Goal: Task Accomplishment & Management: Manage account settings

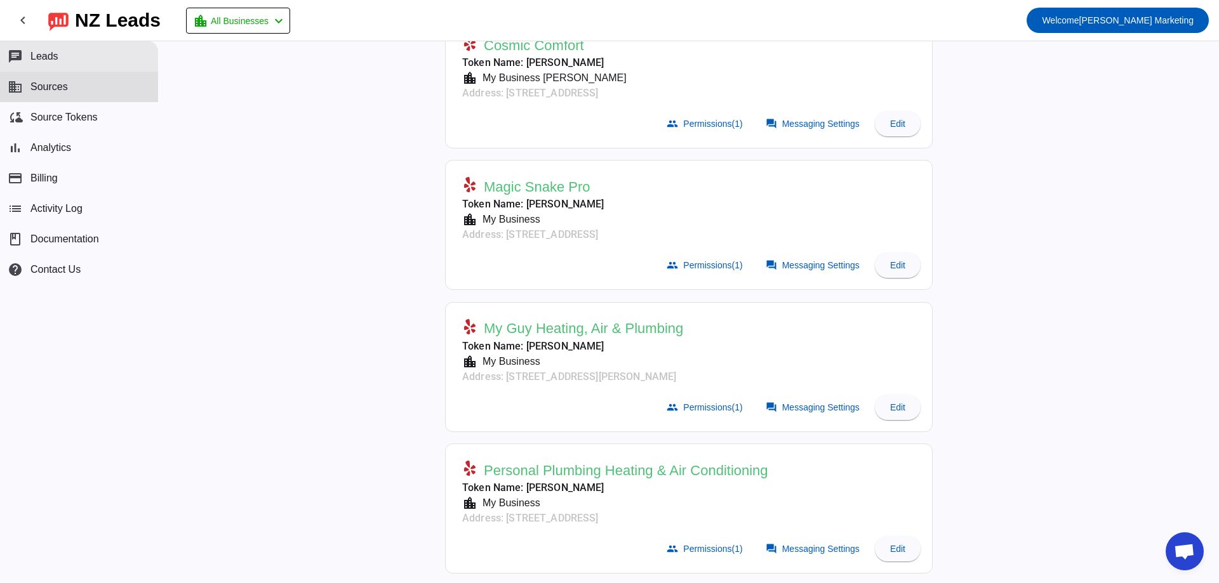
click at [79, 50] on button "chat Leads" at bounding box center [79, 56] width 158 height 30
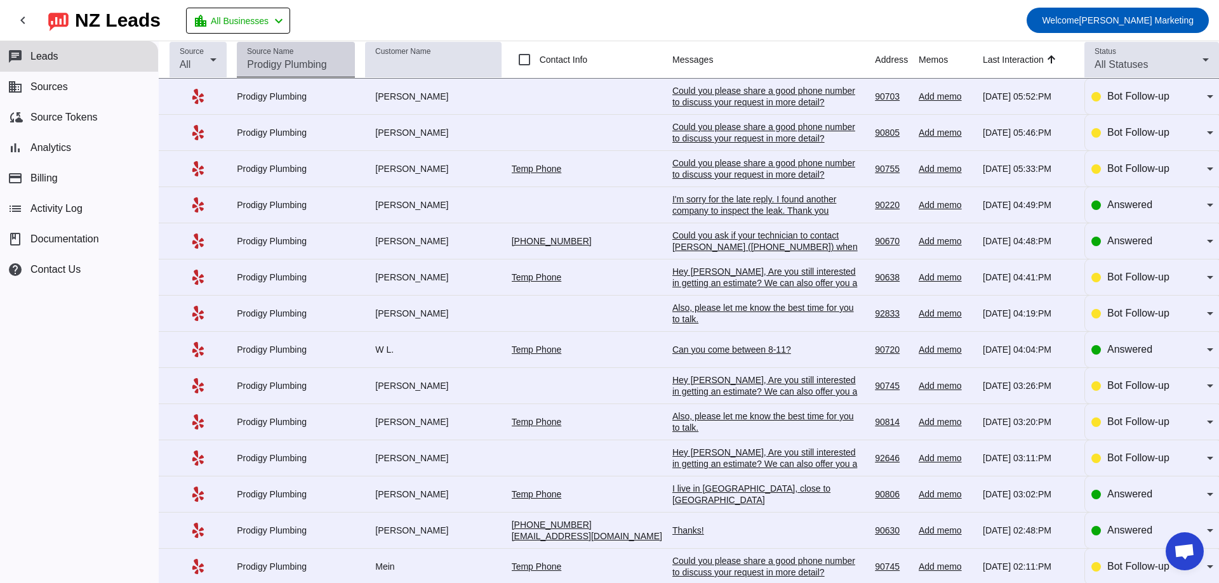
click at [331, 67] on input "Source Name" at bounding box center [296, 64] width 98 height 15
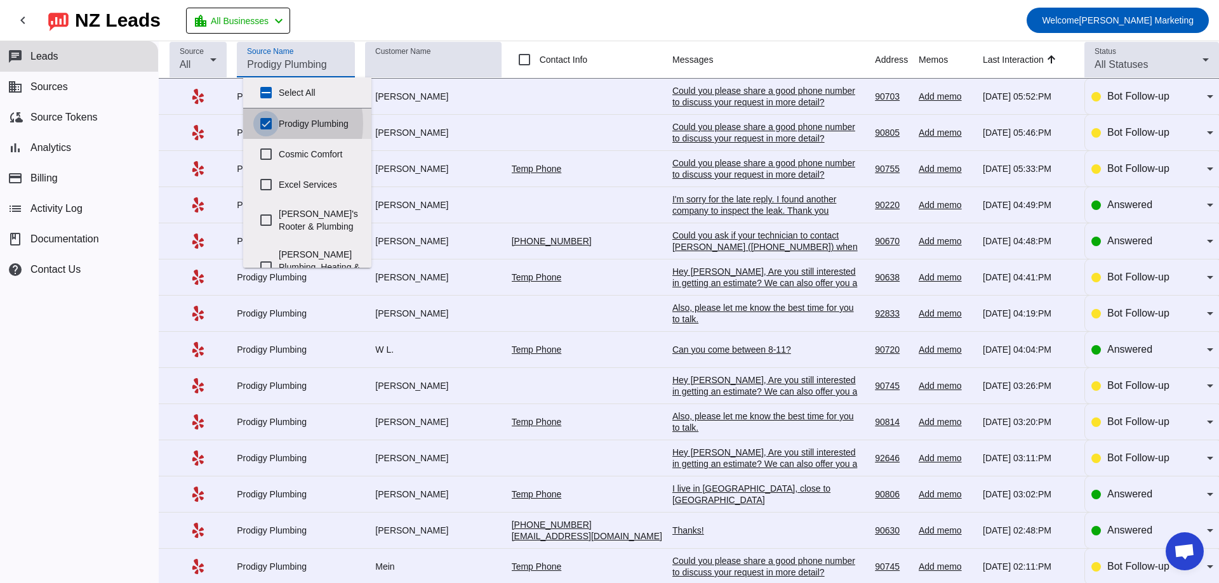
click at [264, 124] on input "Prodigy Plumbing" at bounding box center [265, 123] width 25 height 25
checkbox input "false"
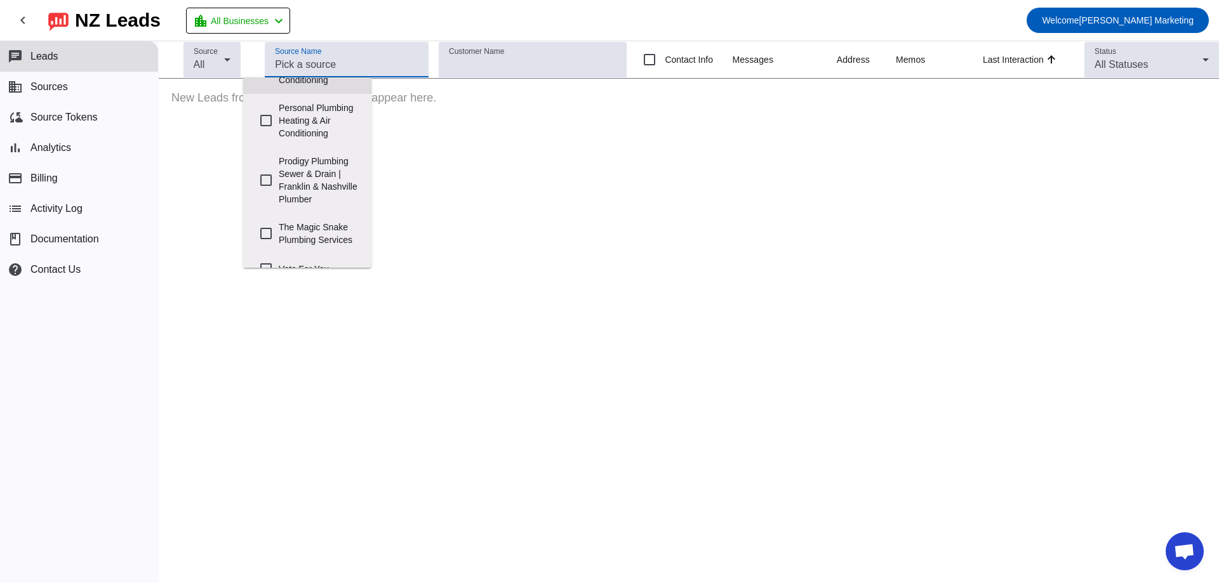
scroll to position [407, 0]
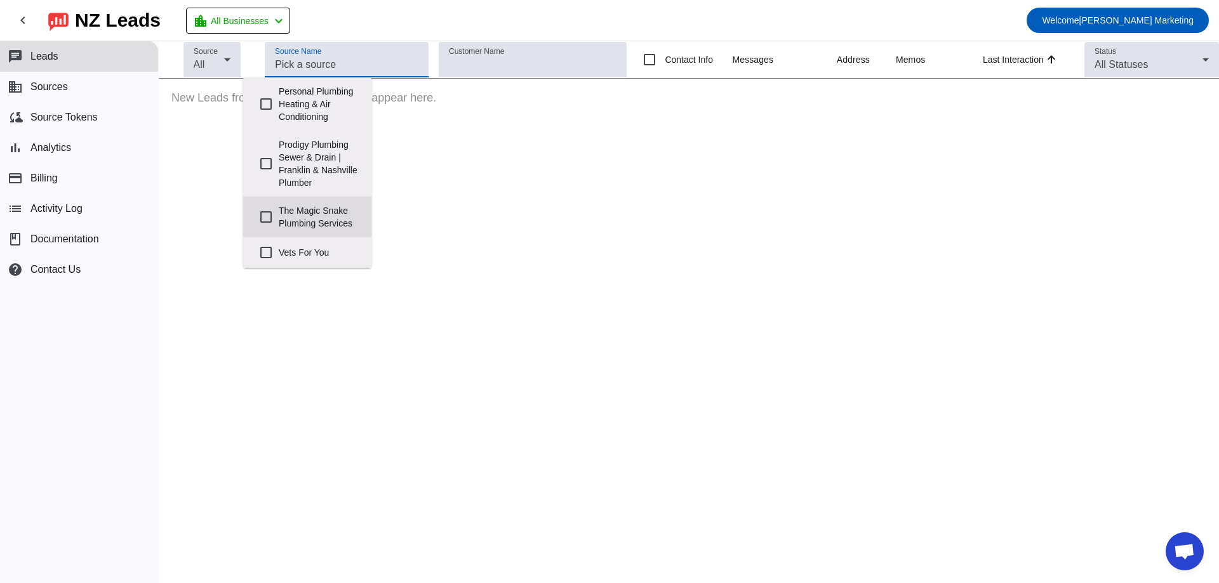
click at [296, 209] on label "The Magic Snake Plumbing Services" at bounding box center [320, 217] width 83 height 41
click at [279, 209] on input "The Magic Snake Plumbing Services" at bounding box center [265, 216] width 25 height 25
checkbox input "true"
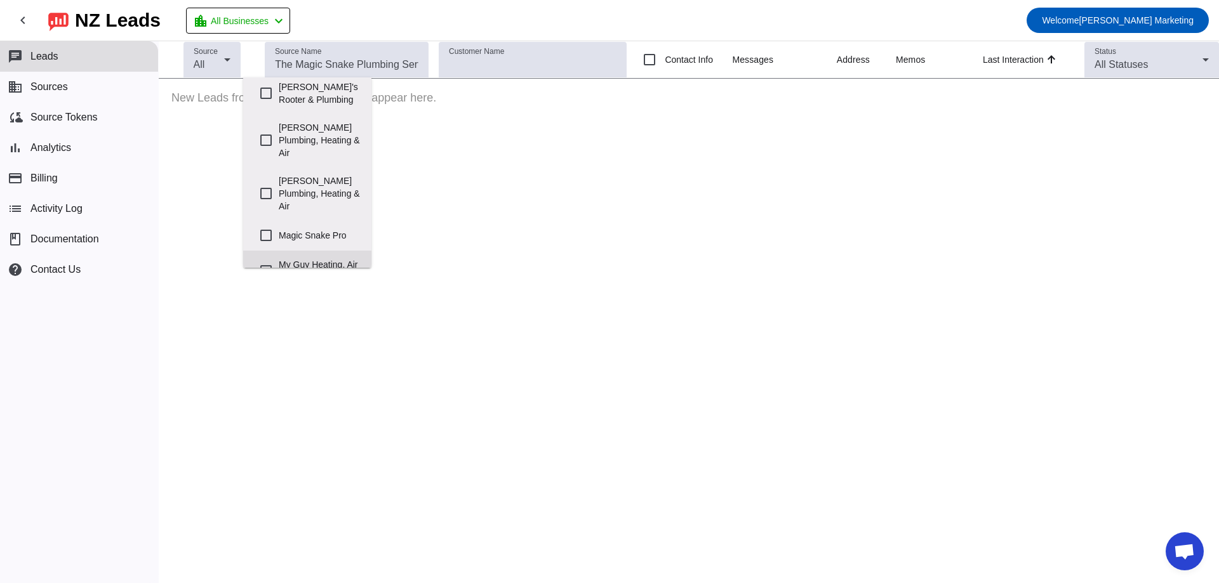
scroll to position [254, 0]
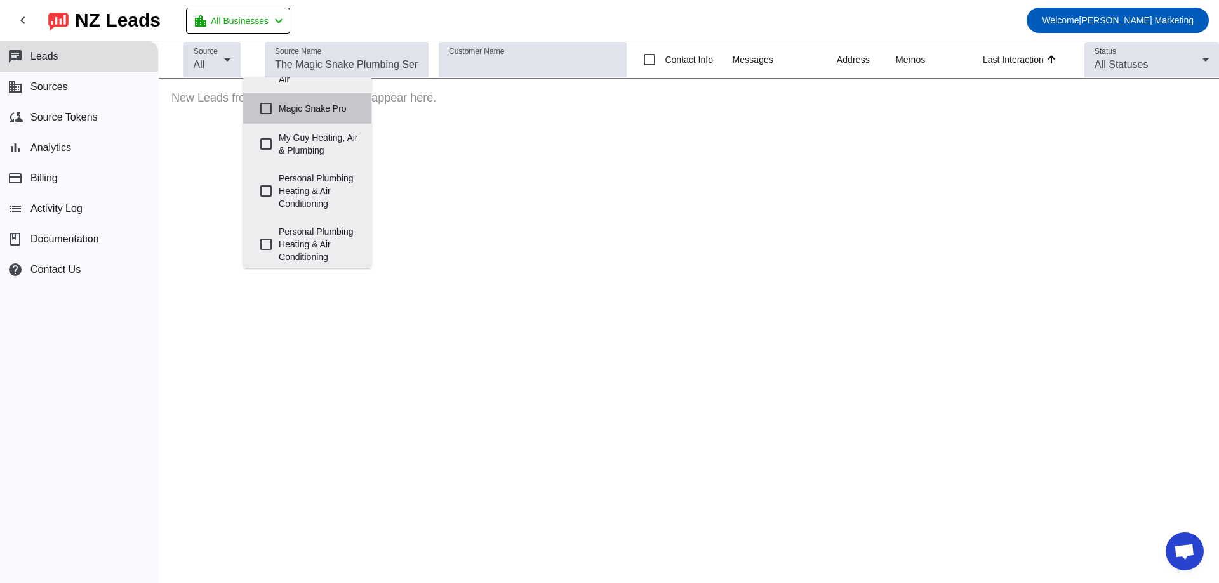
click at [317, 104] on label "Magic Snake Pro" at bounding box center [320, 109] width 83 height 28
click at [279, 104] on input "Magic Snake Pro" at bounding box center [265, 108] width 25 height 25
checkbox input "true"
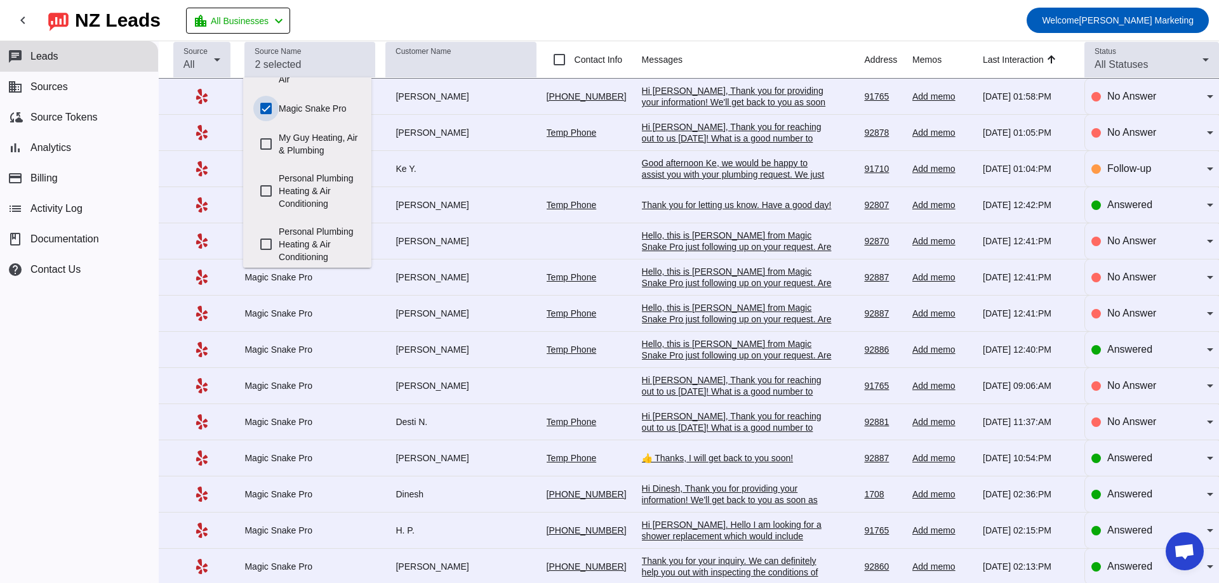
scroll to position [407, 0]
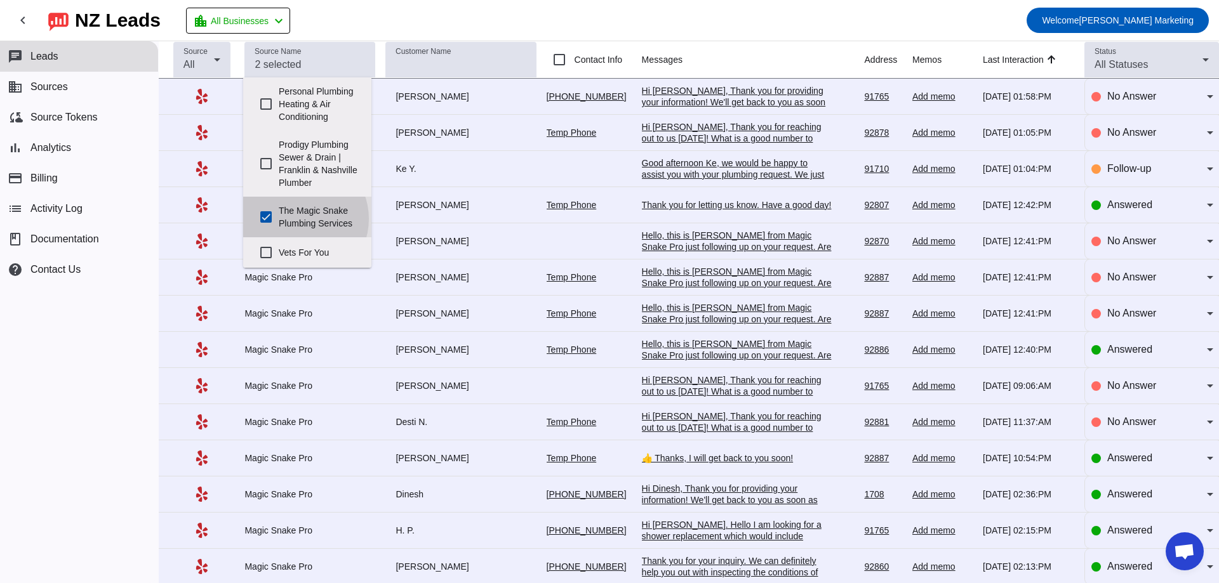
click at [297, 206] on label "The Magic Snake Plumbing Services" at bounding box center [320, 217] width 83 height 41
click at [279, 206] on input "The Magic Snake Plumbing Services" at bounding box center [265, 216] width 25 height 25
checkbox input "false"
click at [619, 4] on mat-toolbar-row "chevron_left [GEOGRAPHIC_DATA] Leads location_city All Businesses chevron_left …" at bounding box center [609, 20] width 1219 height 41
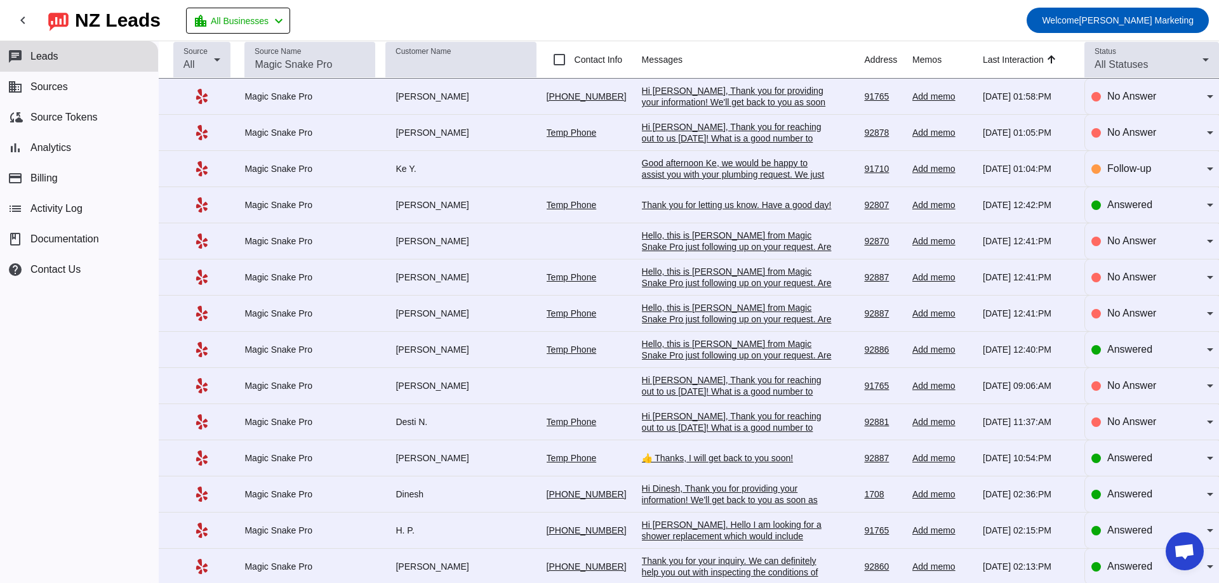
click at [727, 100] on div "Hi [PERSON_NAME], Thank you for providing your information! We'll get back to y…" at bounding box center [737, 102] width 190 height 34
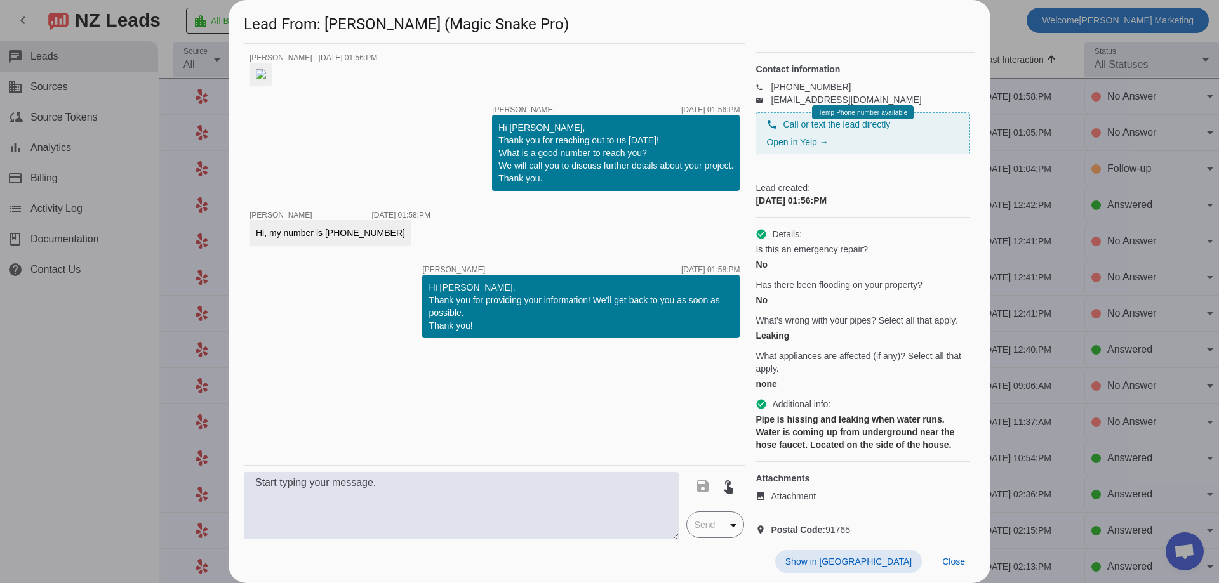
scroll to position [0, 0]
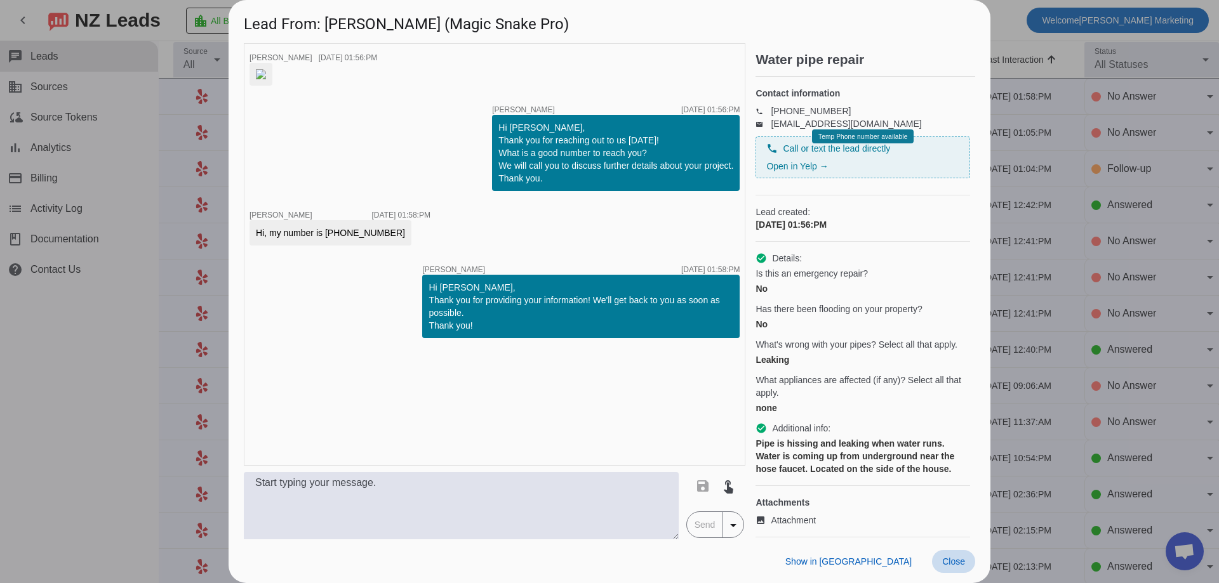
click at [958, 557] on span "Close" at bounding box center [953, 562] width 23 height 10
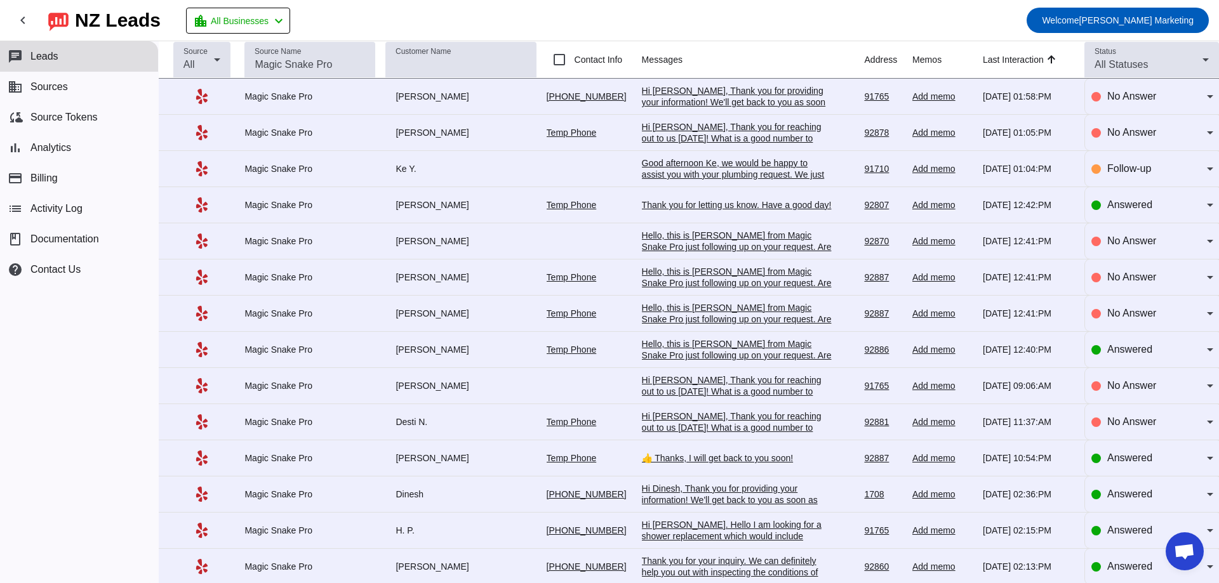
click at [710, 169] on div "Good afternoon Ke, we would be happy to assist you with your plumbing request. …" at bounding box center [737, 180] width 190 height 46
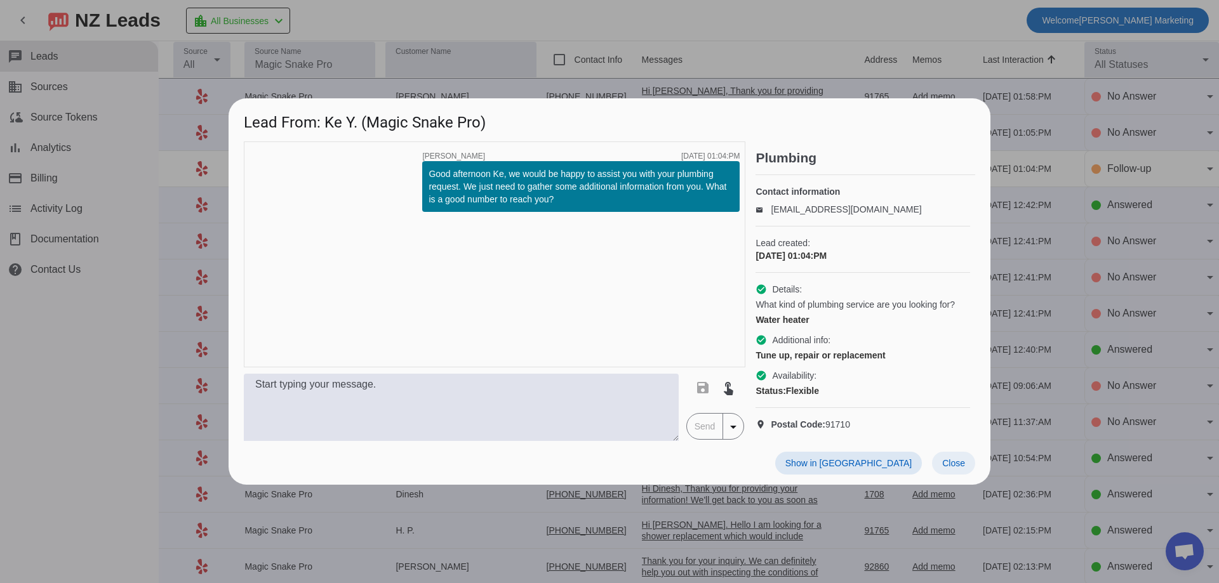
click at [957, 468] on span "Close" at bounding box center [953, 463] width 23 height 10
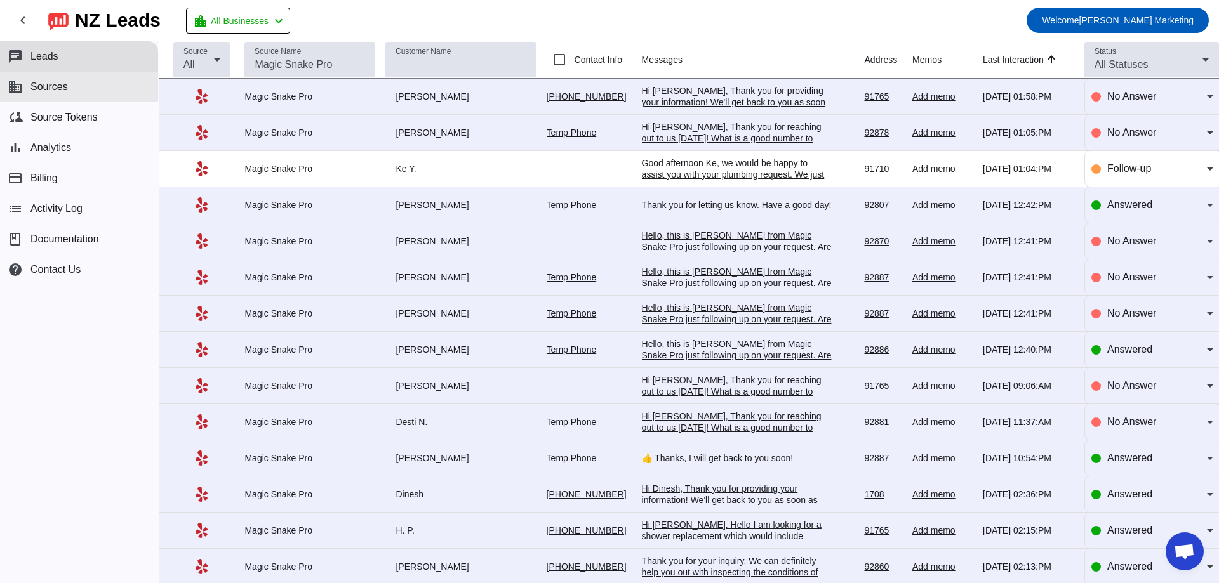
click at [78, 85] on button "business Sources" at bounding box center [79, 87] width 158 height 30
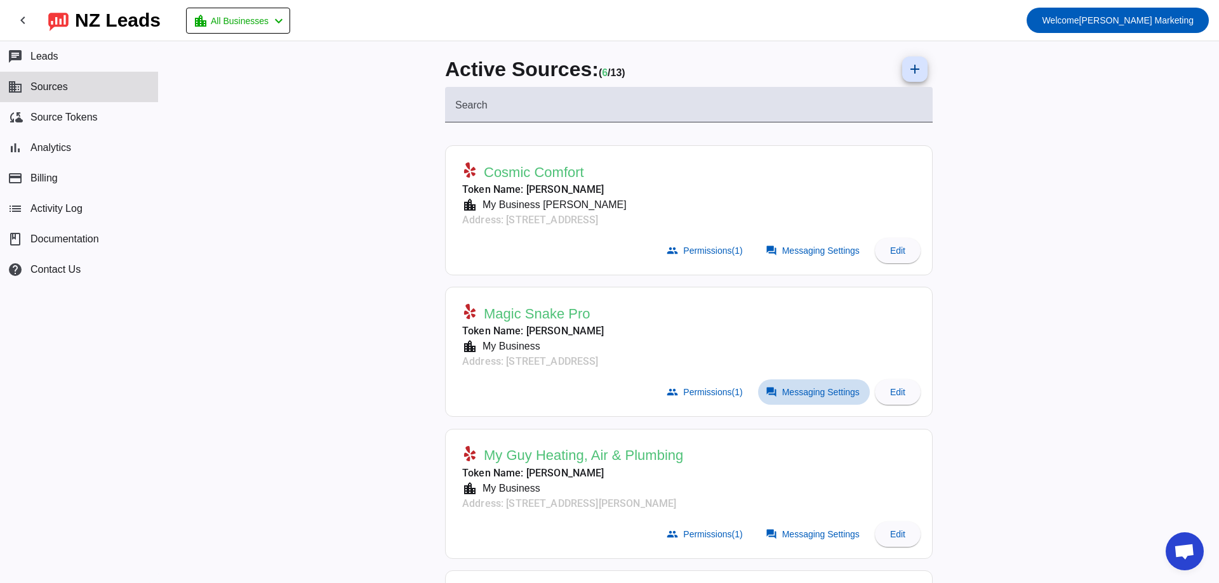
click at [804, 383] on span at bounding box center [814, 392] width 112 height 25
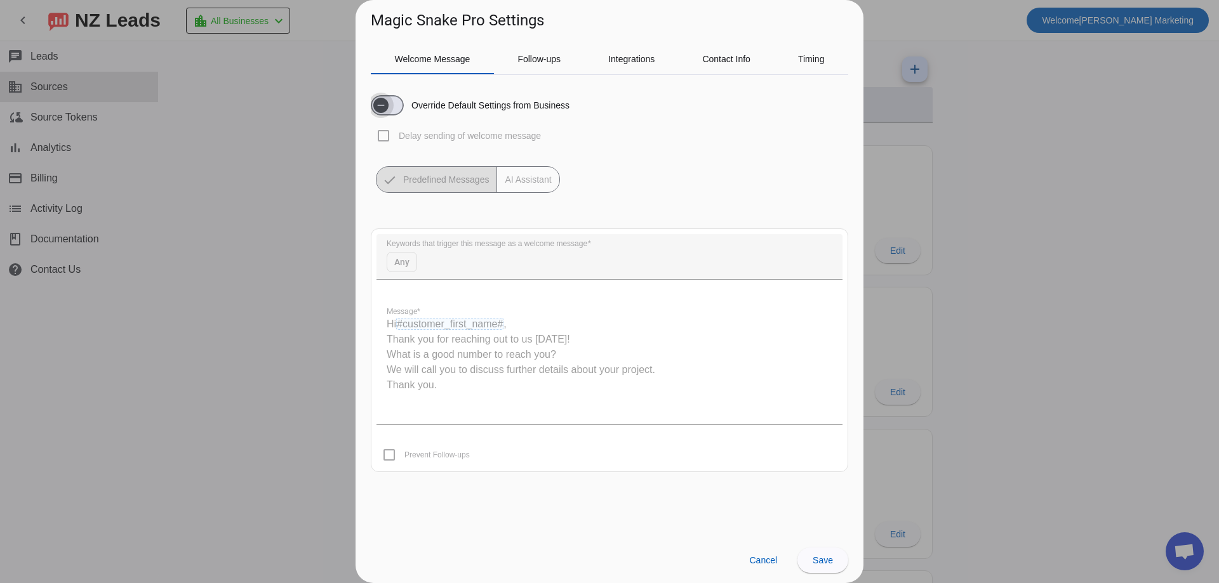
click at [395, 105] on span "button" at bounding box center [387, 105] width 33 height 20
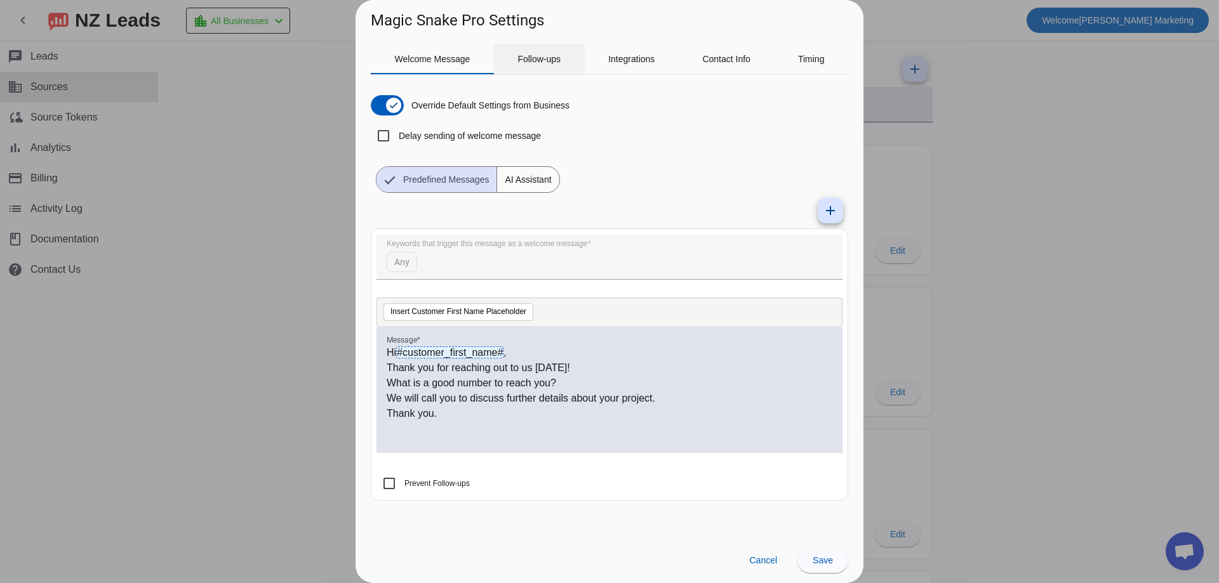
click at [539, 58] on span "Follow-ups" at bounding box center [538, 59] width 43 height 9
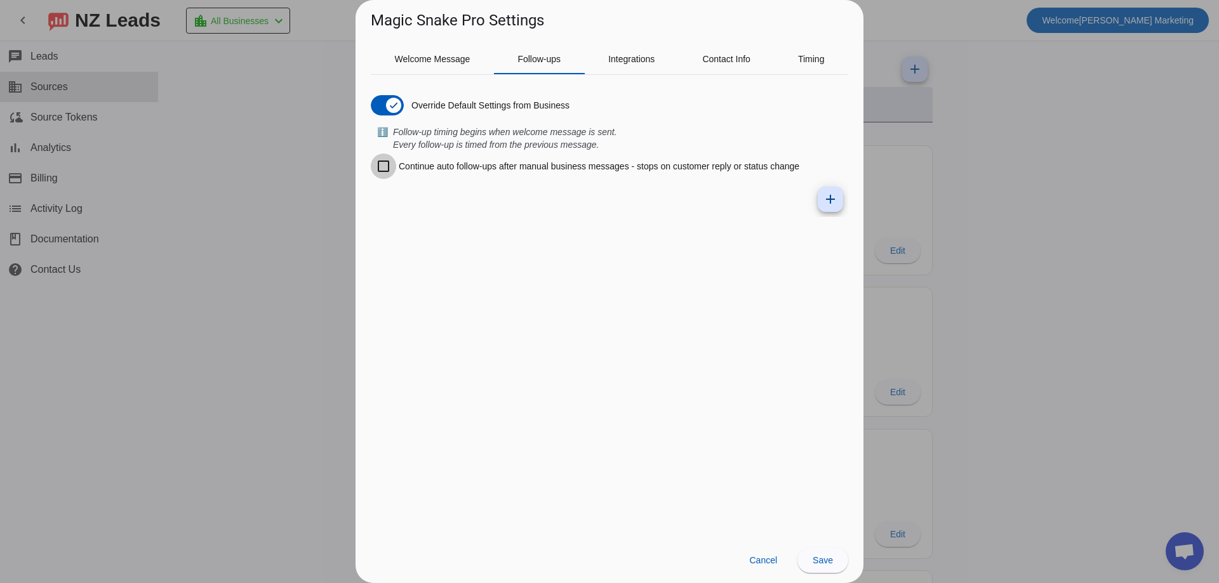
click at [386, 171] on input "Continue auto follow-ups after manual business messages - stops on customer rep…" at bounding box center [383, 166] width 25 height 25
checkbox input "false"
drag, startPoint x: 377, startPoint y: 95, endPoint x: 420, endPoint y: 113, distance: 46.7
click at [380, 96] on span "button" at bounding box center [387, 105] width 33 height 20
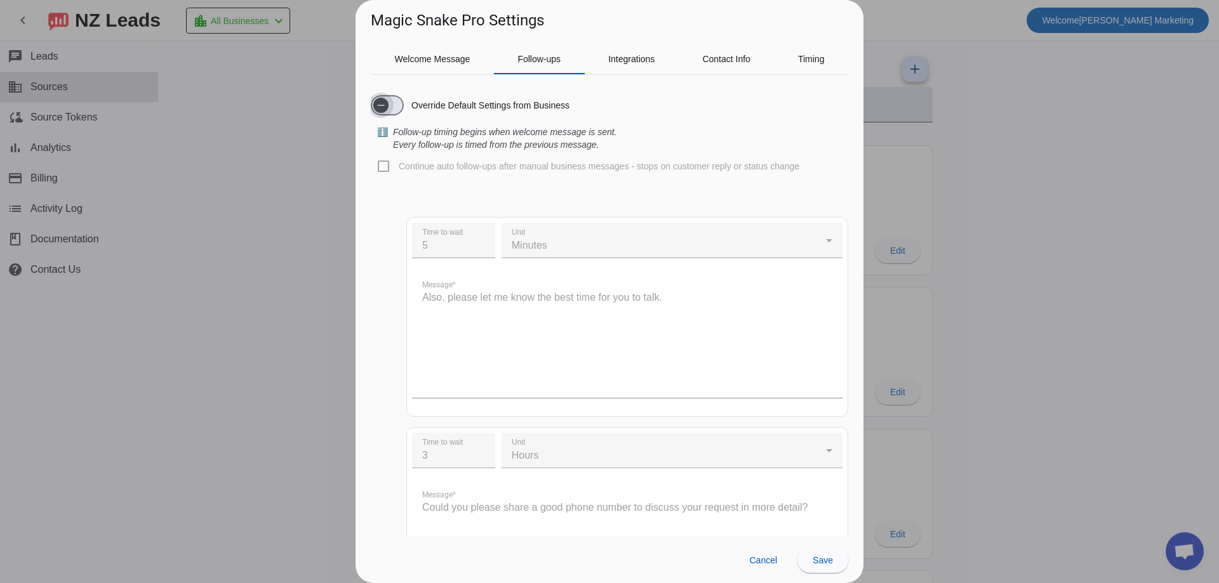
click at [392, 104] on span "button" at bounding box center [380, 105] width 25 height 25
click at [392, 104] on icon "button" at bounding box center [393, 105] width 10 height 10
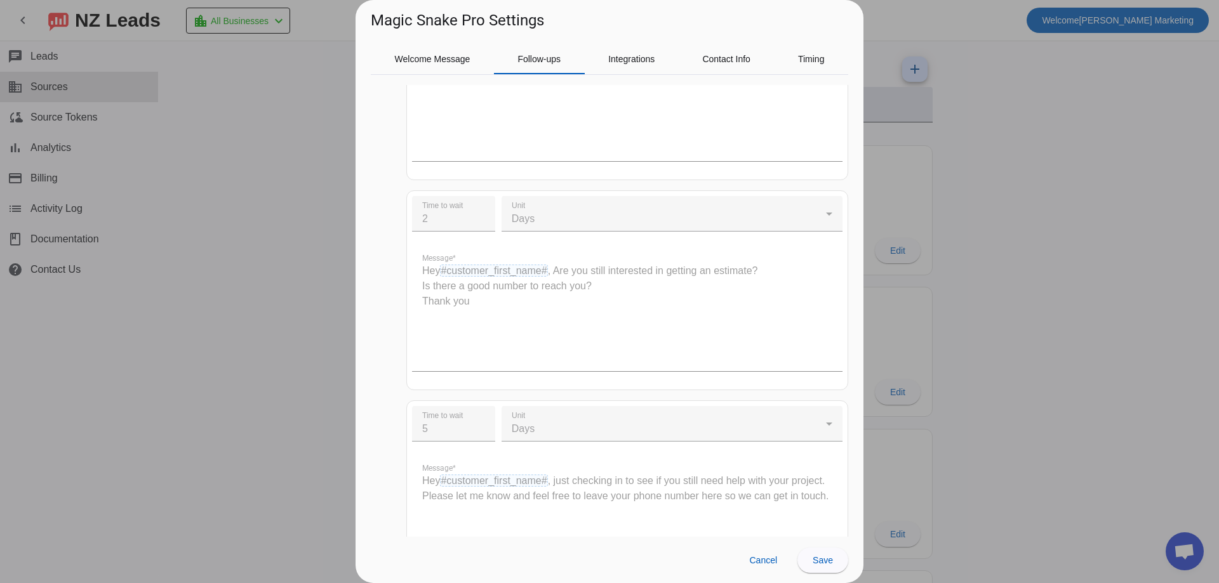
scroll to position [508, 0]
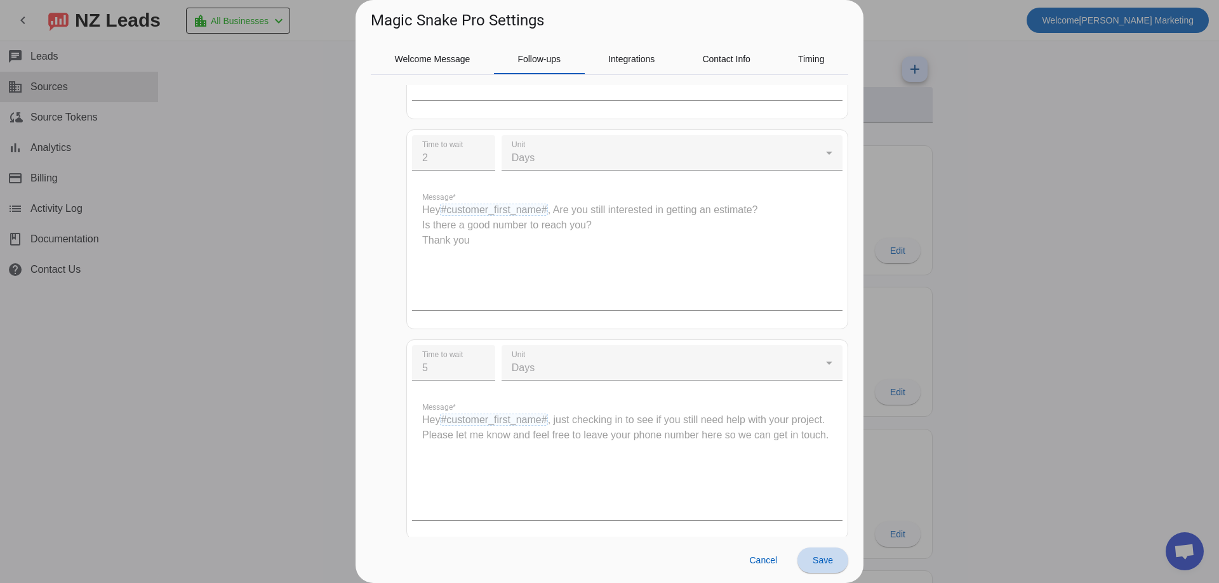
click at [828, 562] on span "Save" at bounding box center [822, 560] width 20 height 10
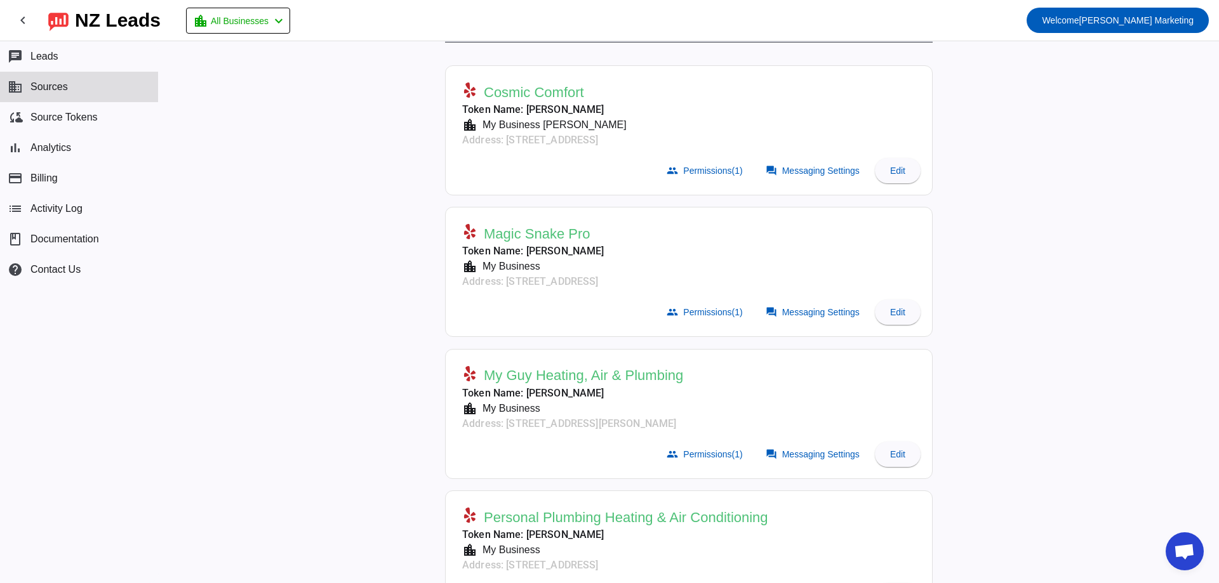
scroll to position [127, 0]
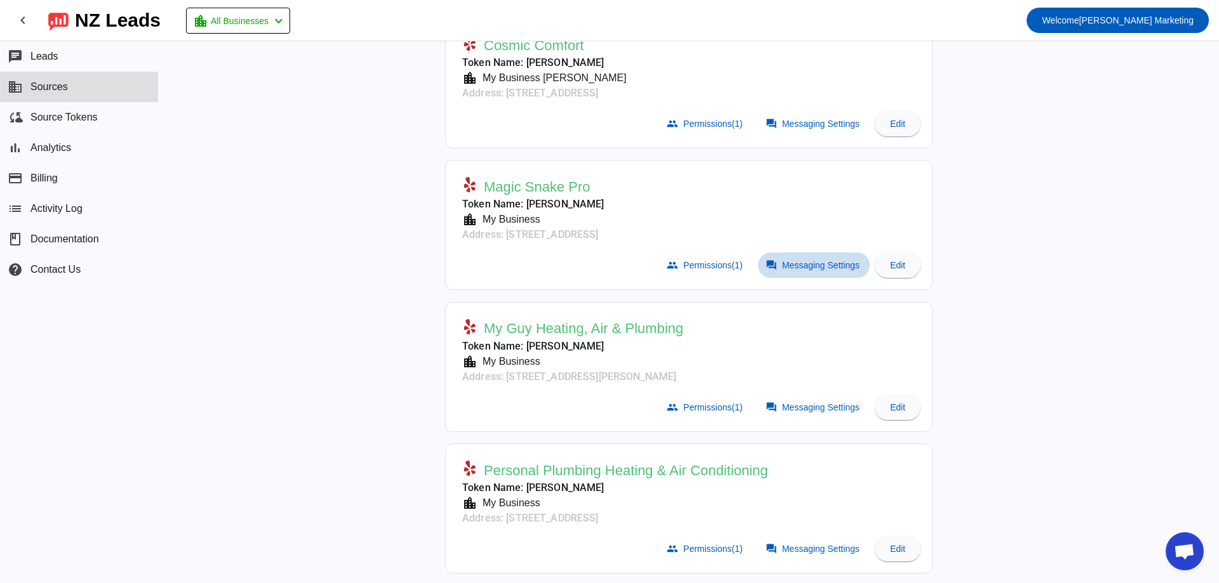
click at [772, 258] on span at bounding box center [814, 265] width 112 height 25
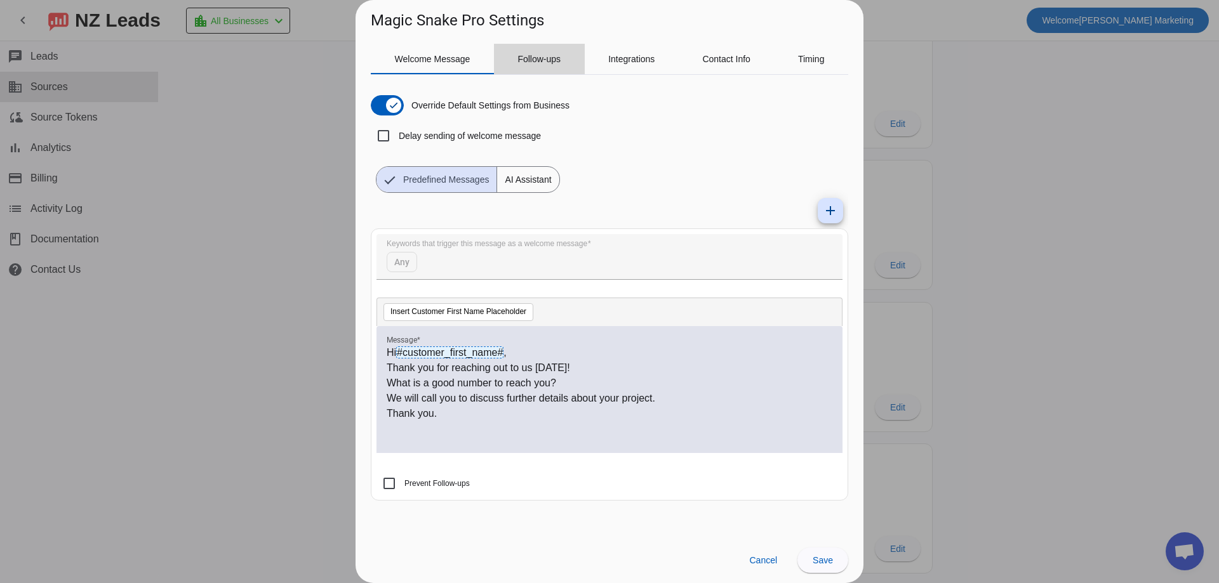
click at [528, 51] on span "Follow-ups" at bounding box center [538, 59] width 43 height 30
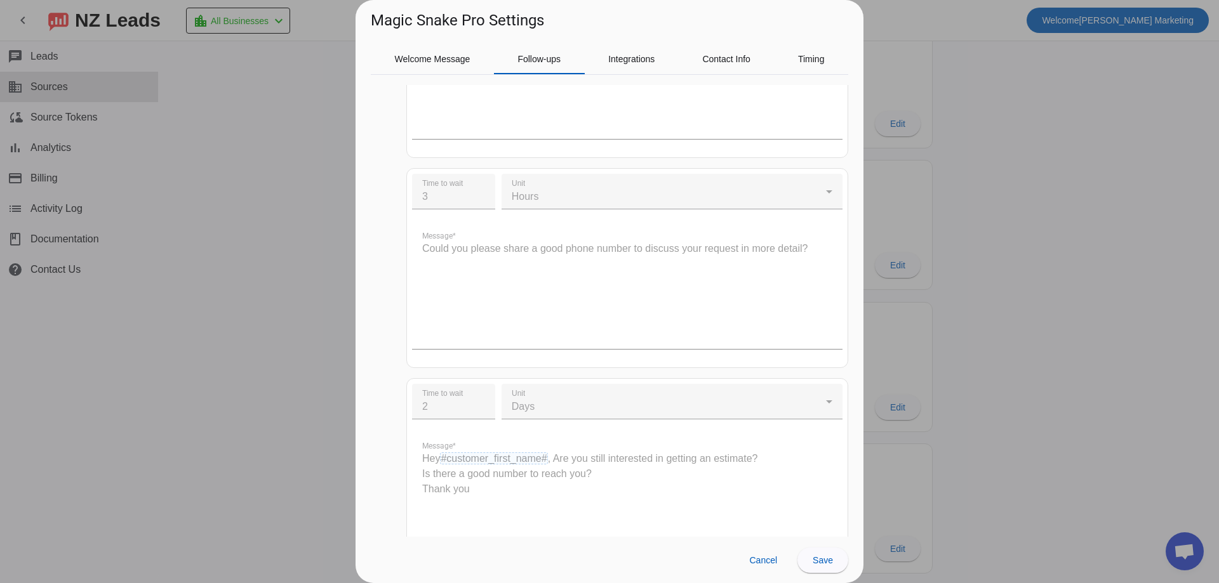
scroll to position [0, 0]
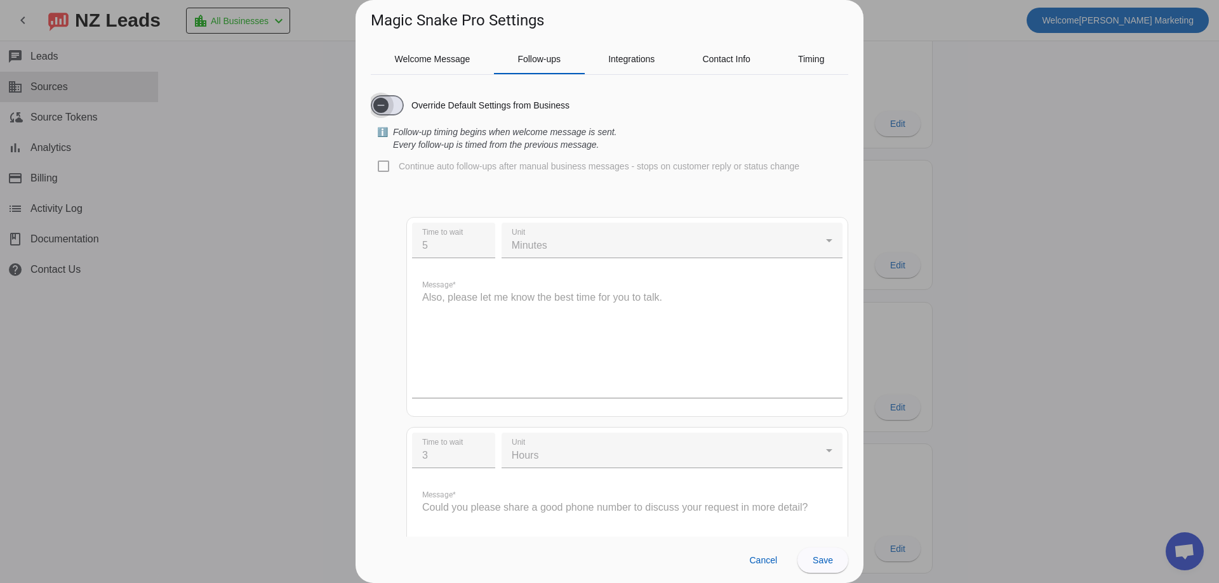
click at [385, 102] on icon "button" at bounding box center [381, 105] width 10 height 10
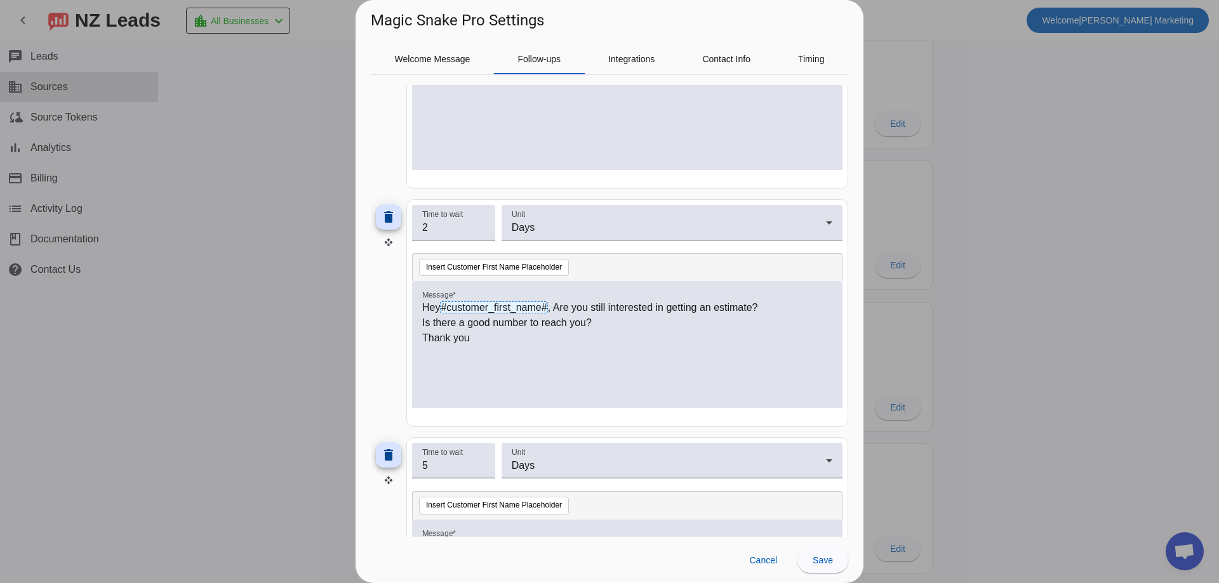
scroll to position [508, 0]
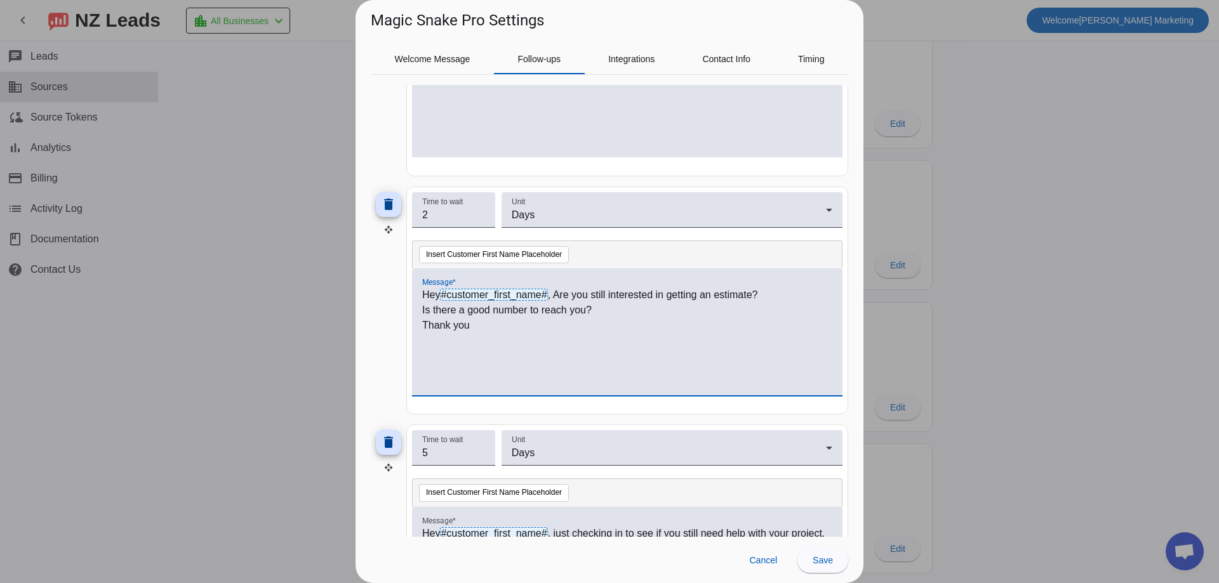
click at [625, 307] on p "Is there a good number to reach you?" at bounding box center [627, 310] width 410 height 15
click at [814, 557] on span "Save" at bounding box center [822, 560] width 20 height 10
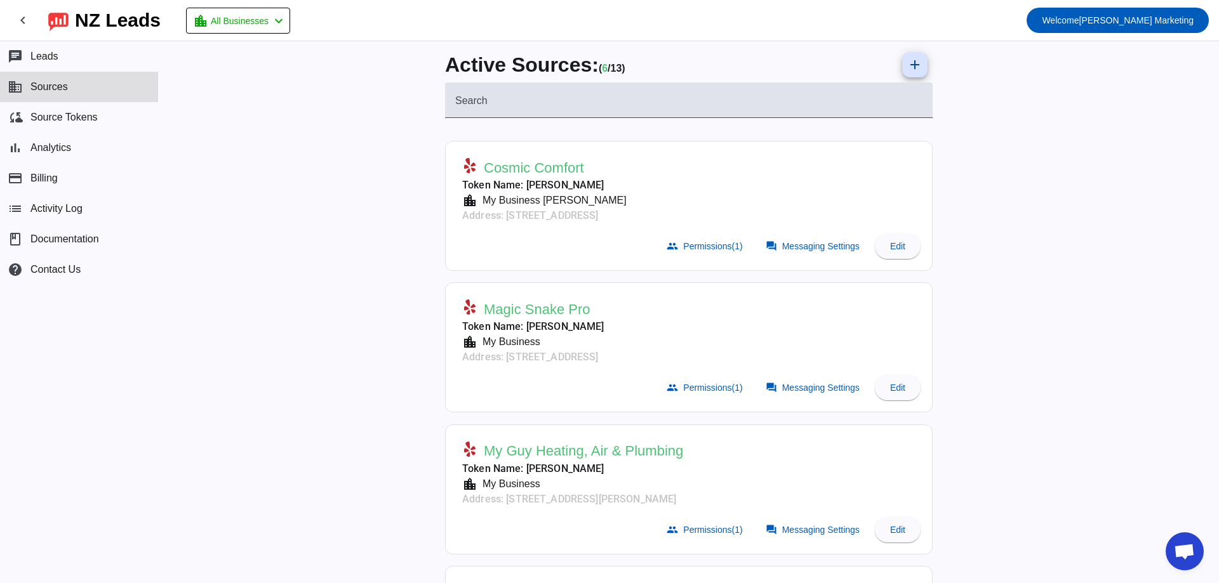
scroll to position [0, 0]
